Goal: Check status

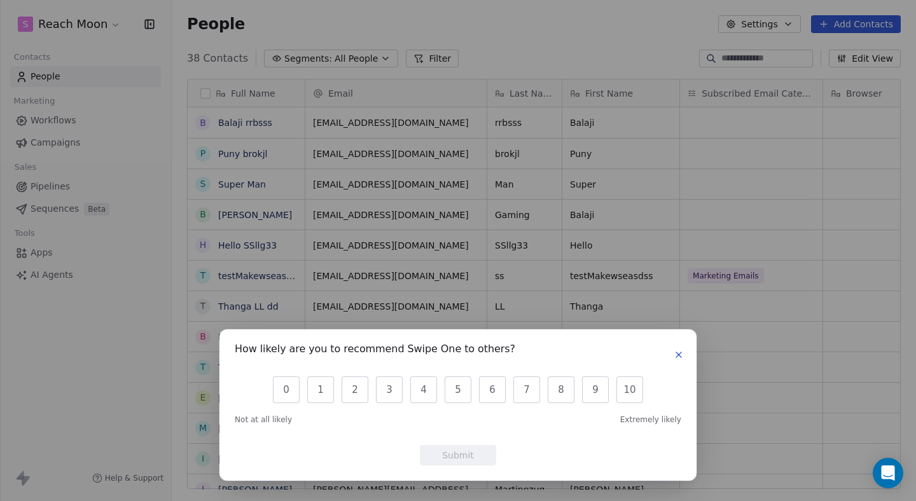
scroll to position [441, 745]
click at [676, 358] on icon "button" at bounding box center [678, 355] width 5 height 5
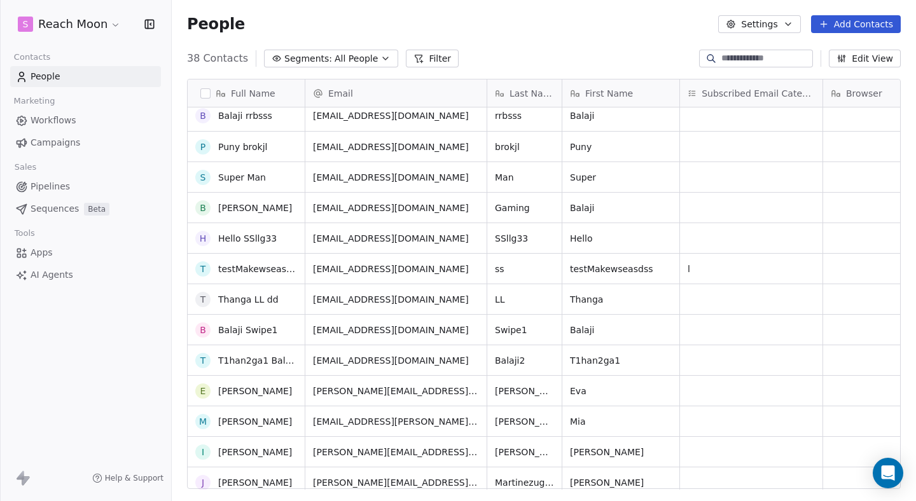
scroll to position [0, 0]
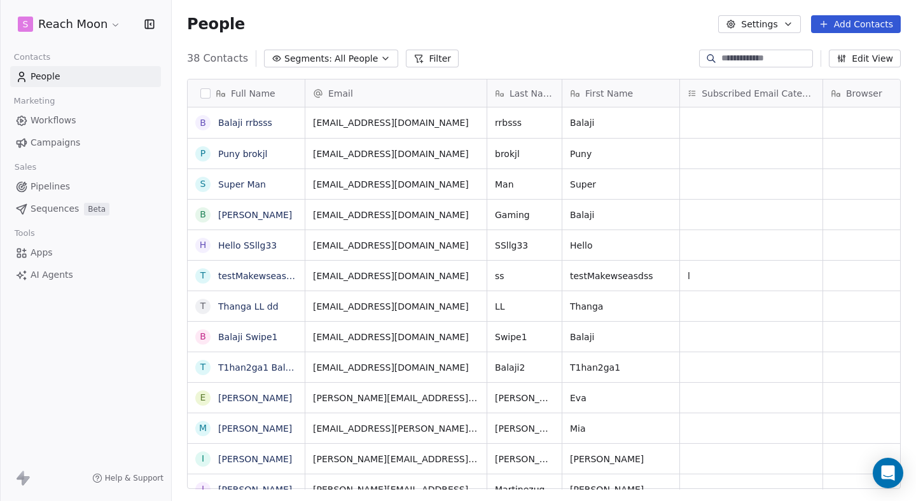
click at [53, 205] on span "Sequences" at bounding box center [55, 208] width 48 height 13
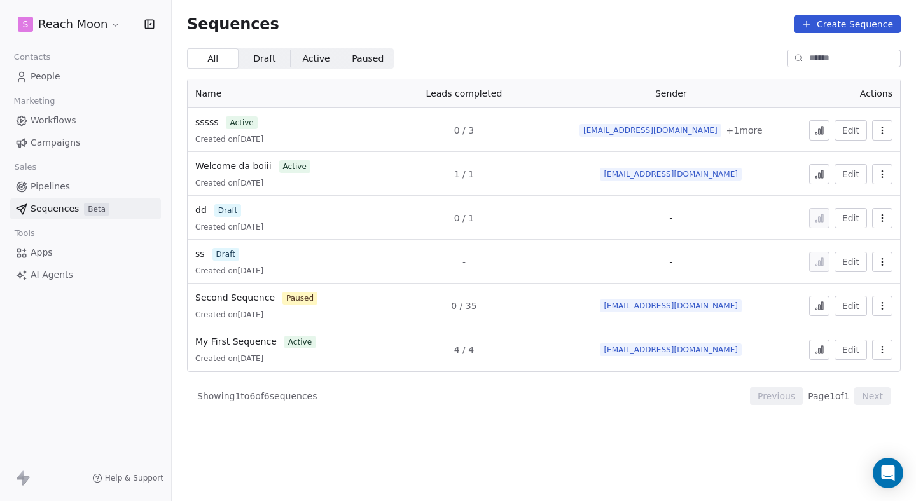
click at [818, 128] on icon at bounding box center [820, 130] width 10 height 10
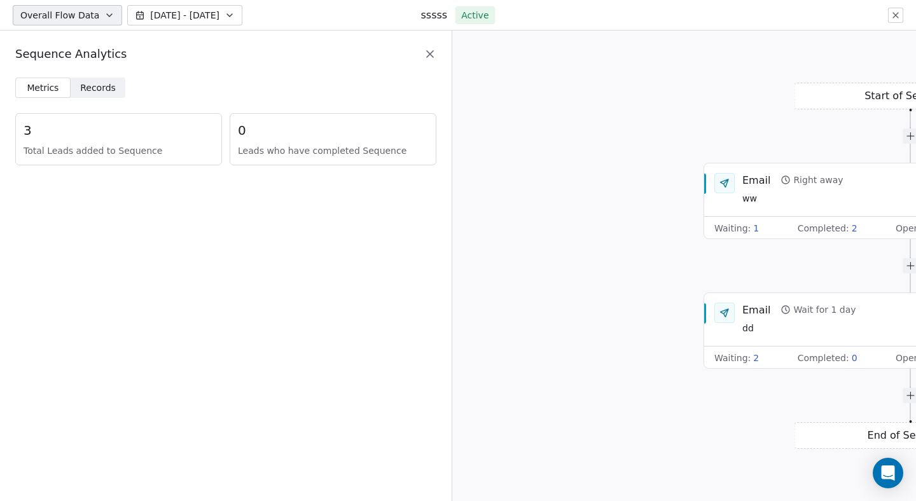
click at [81, 143] on div "3 Total Leads added to Sequence" at bounding box center [118, 139] width 207 height 52
click at [97, 93] on span "Records" at bounding box center [98, 87] width 36 height 13
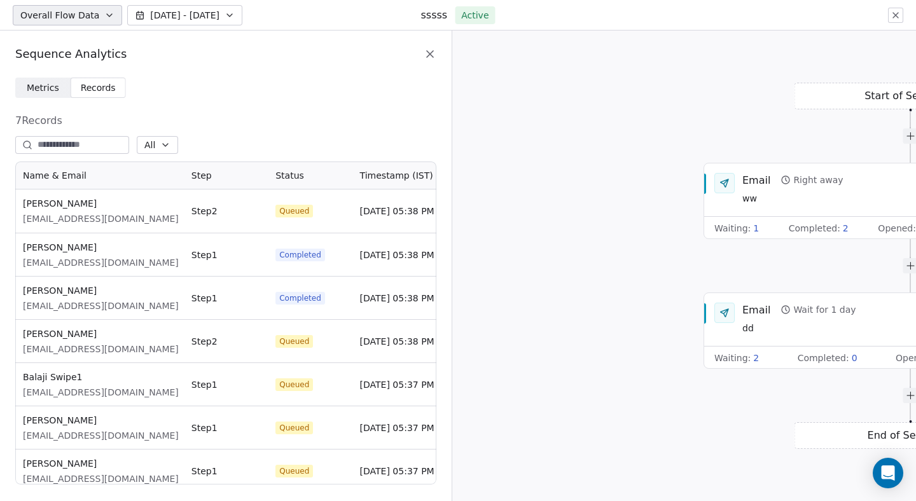
scroll to position [8, 0]
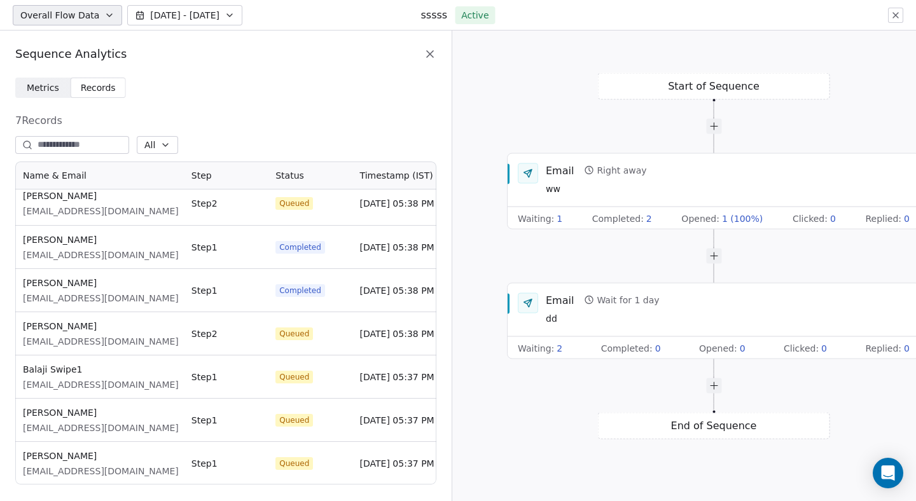
drag, startPoint x: 754, startPoint y: 258, endPoint x: 556, endPoint y: 252, distance: 198.0
click at [556, 252] on div "Start of Sequence Email Right away ww Waiting : 1 Completed : 2 Opened : 1 (100…" at bounding box center [684, 266] width 464 height 471
